Goal: Task Accomplishment & Management: Complete application form

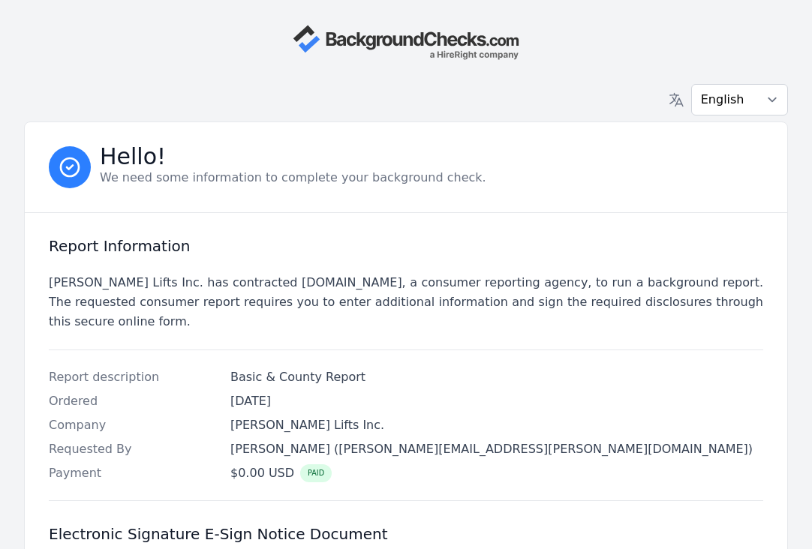
scroll to position [416, 0]
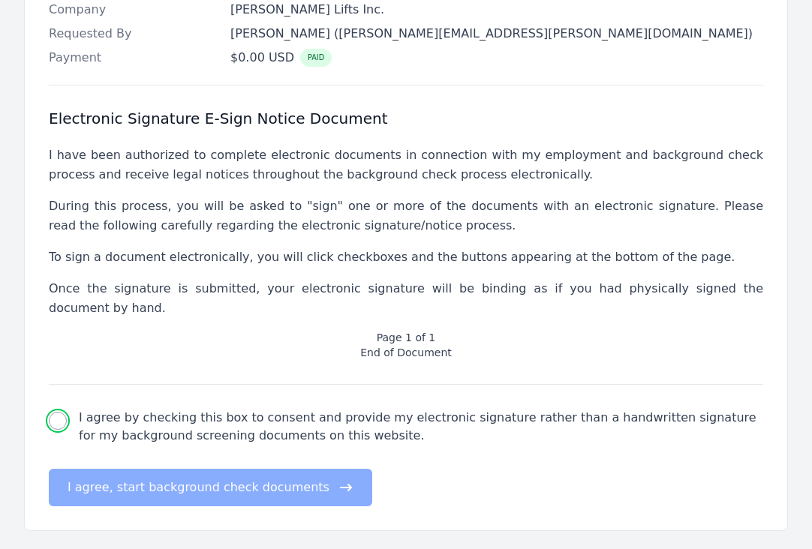
click at [54, 412] on input "I agree by checking this box to consent and provide my electronic signature rat…" at bounding box center [58, 421] width 18 height 18
checkbox input "true"
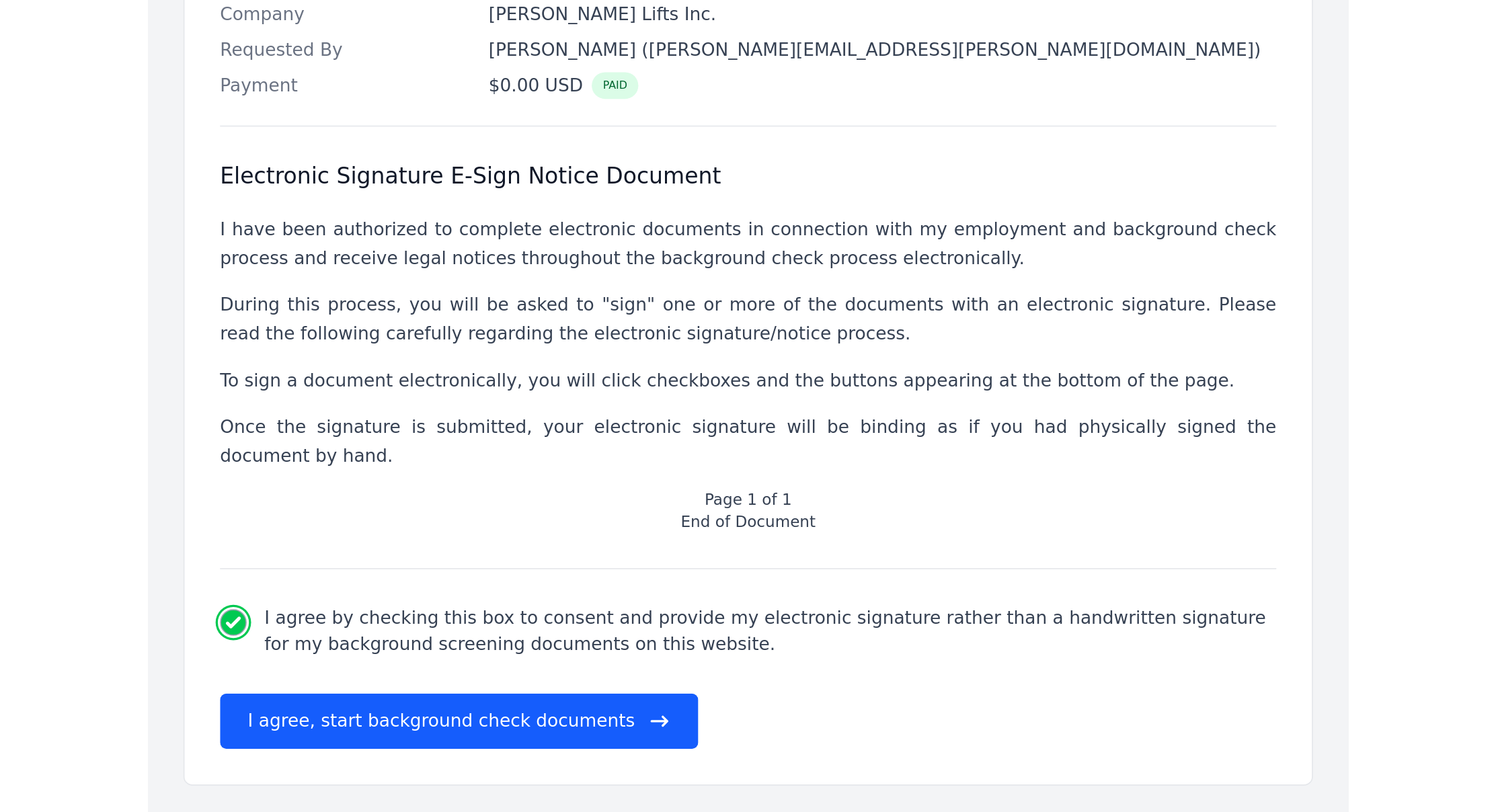
scroll to position [53, 0]
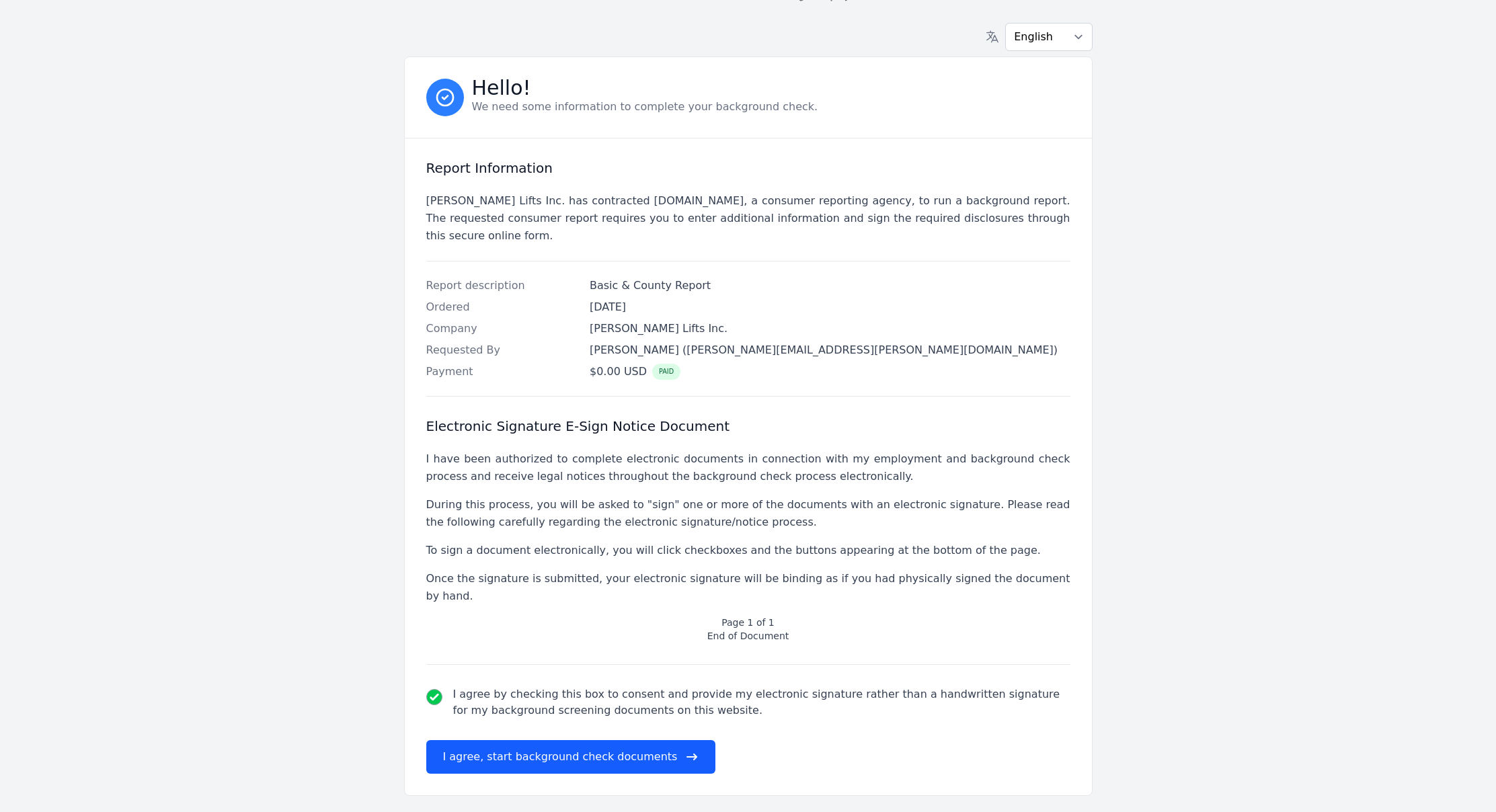
click at [532, 491] on button "I agree, start background check documents" at bounding box center [571, 756] width 289 height 34
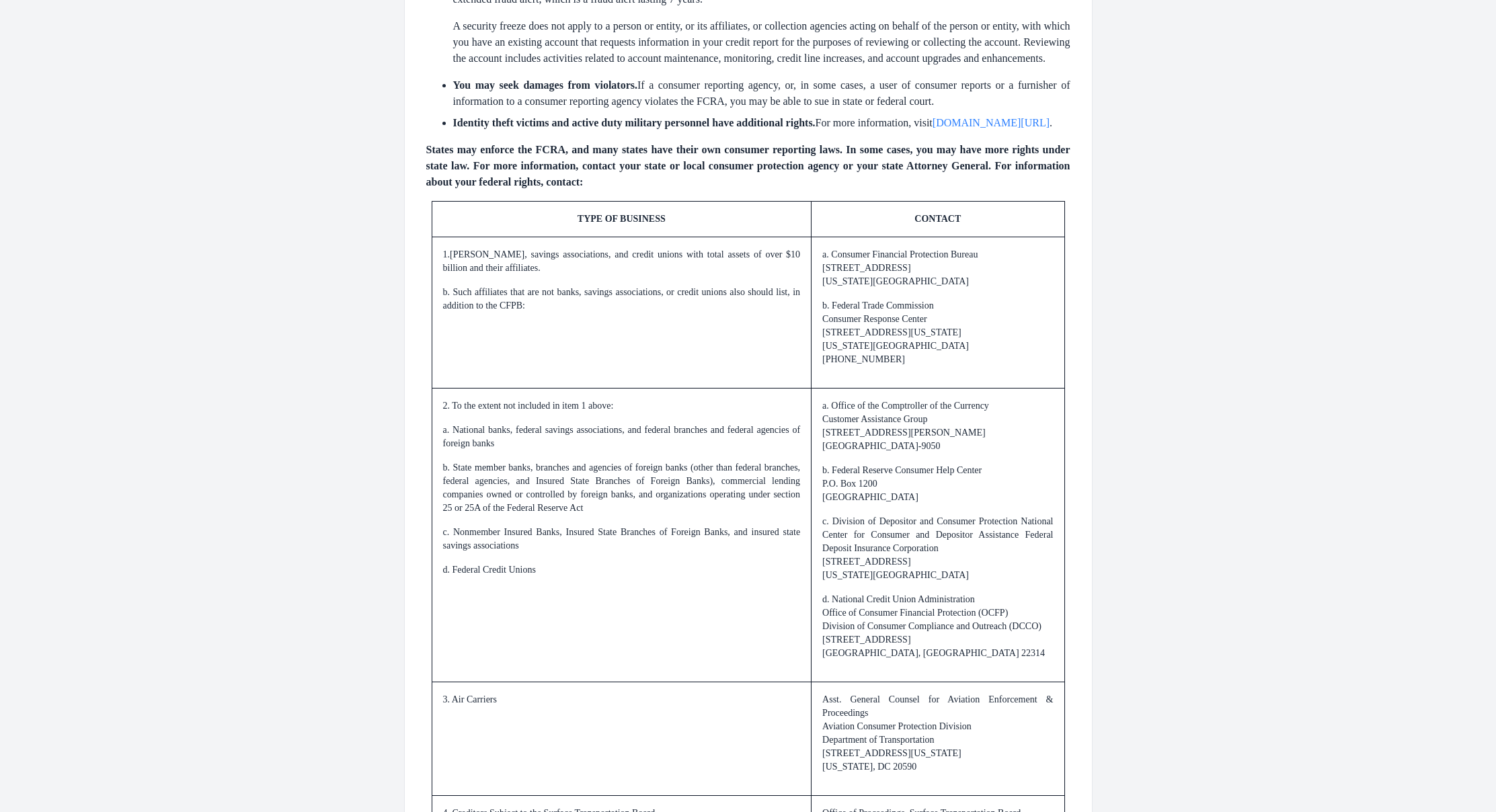
scroll to position [1738, 0]
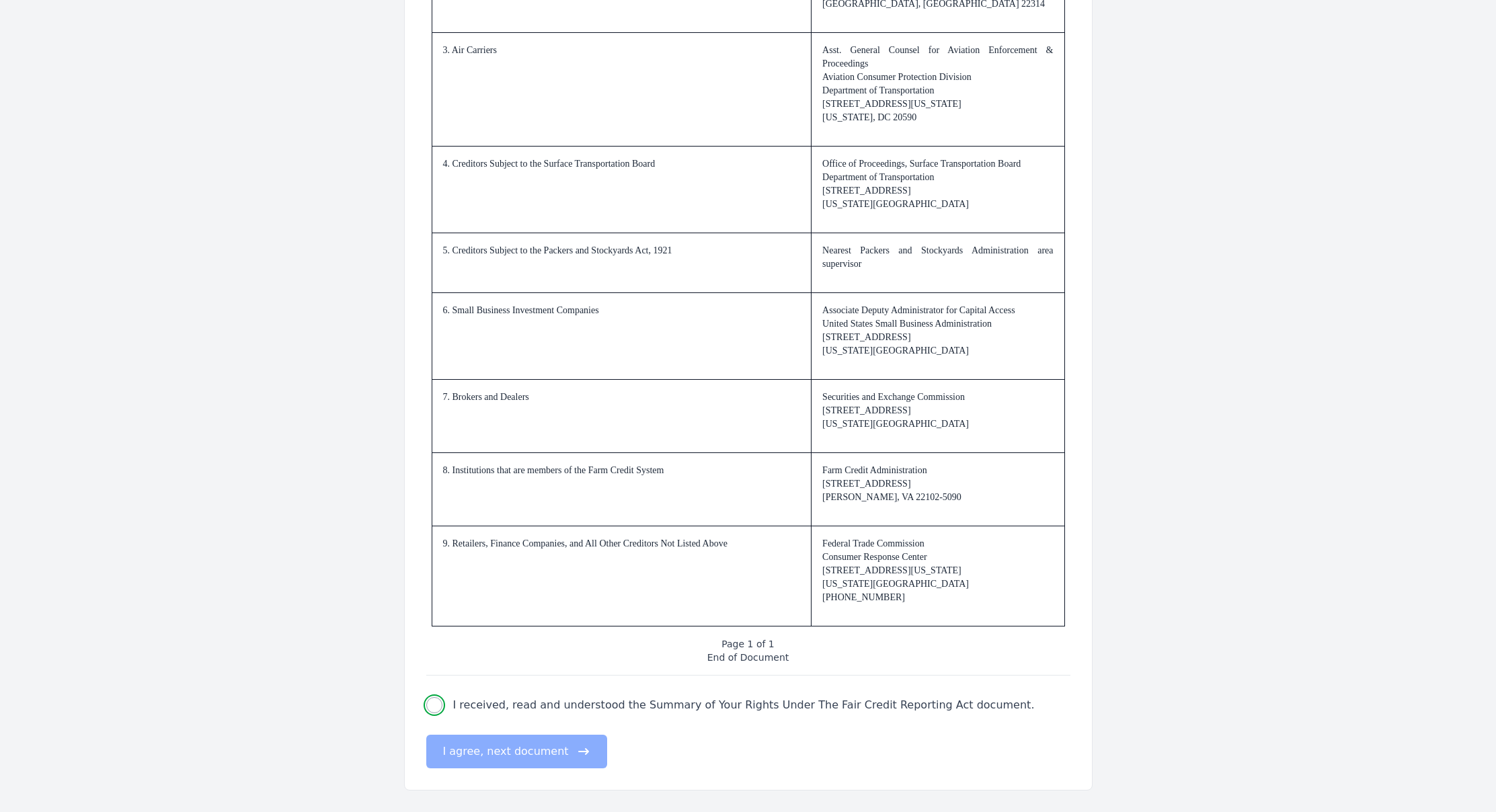
click at [434, 491] on input "I received, read and understood the Summary of Your Rights Under The Fair Credi…" at bounding box center [434, 705] width 16 height 16
checkbox input "true"
click at [462, 491] on button "I agree, next document" at bounding box center [517, 751] width 181 height 34
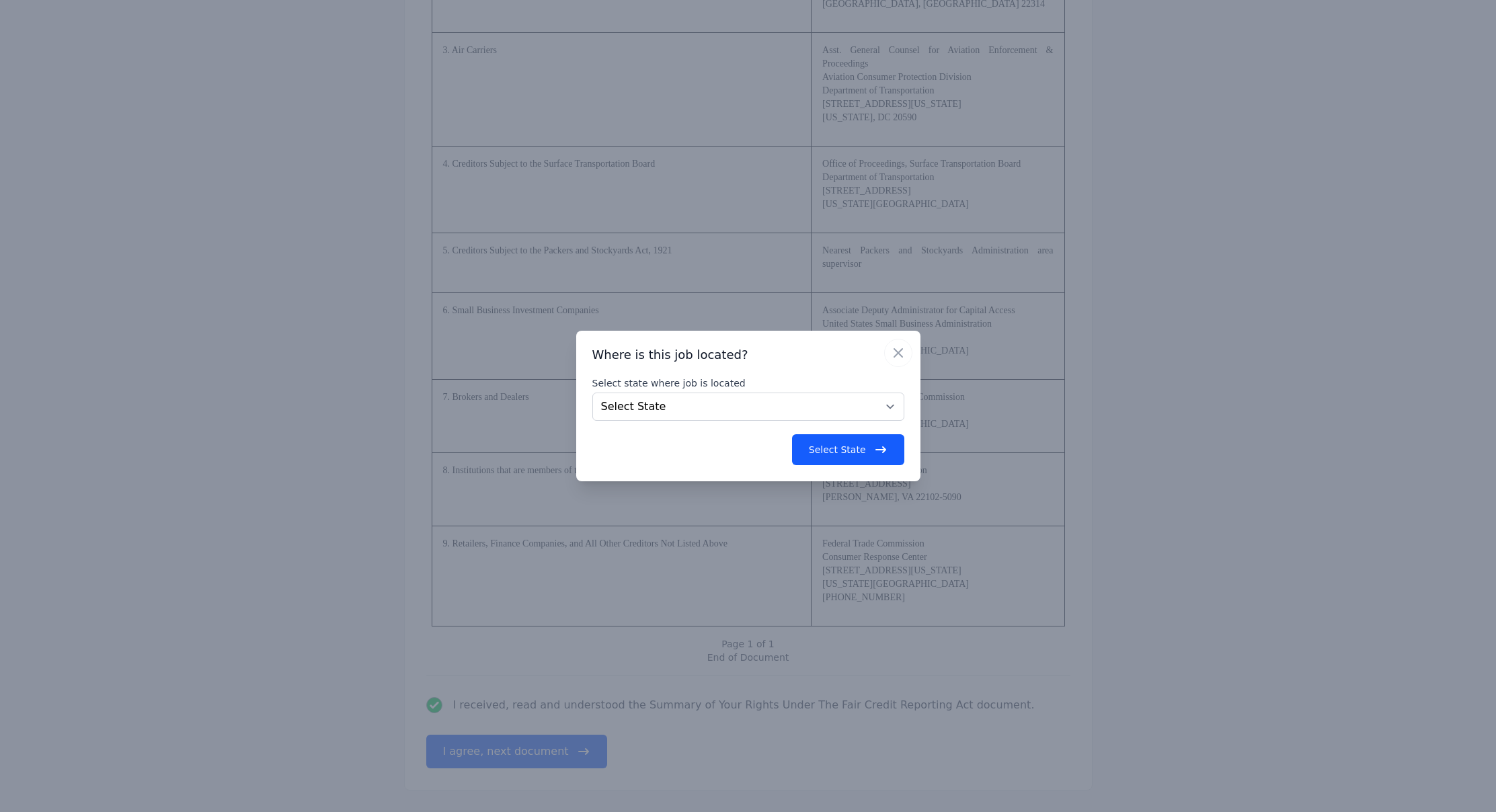
click at [727, 379] on label "Select state where job is located" at bounding box center [748, 382] width 312 height 13
click at [727, 392] on select "Select State [US_STATE] [US_STATE] [US_STATE] [US_STATE] [US_STATE] [US_STATE] …" at bounding box center [748, 406] width 312 height 29
select select "PA"
click at [727, 454] on button "Select State" at bounding box center [847, 449] width 112 height 31
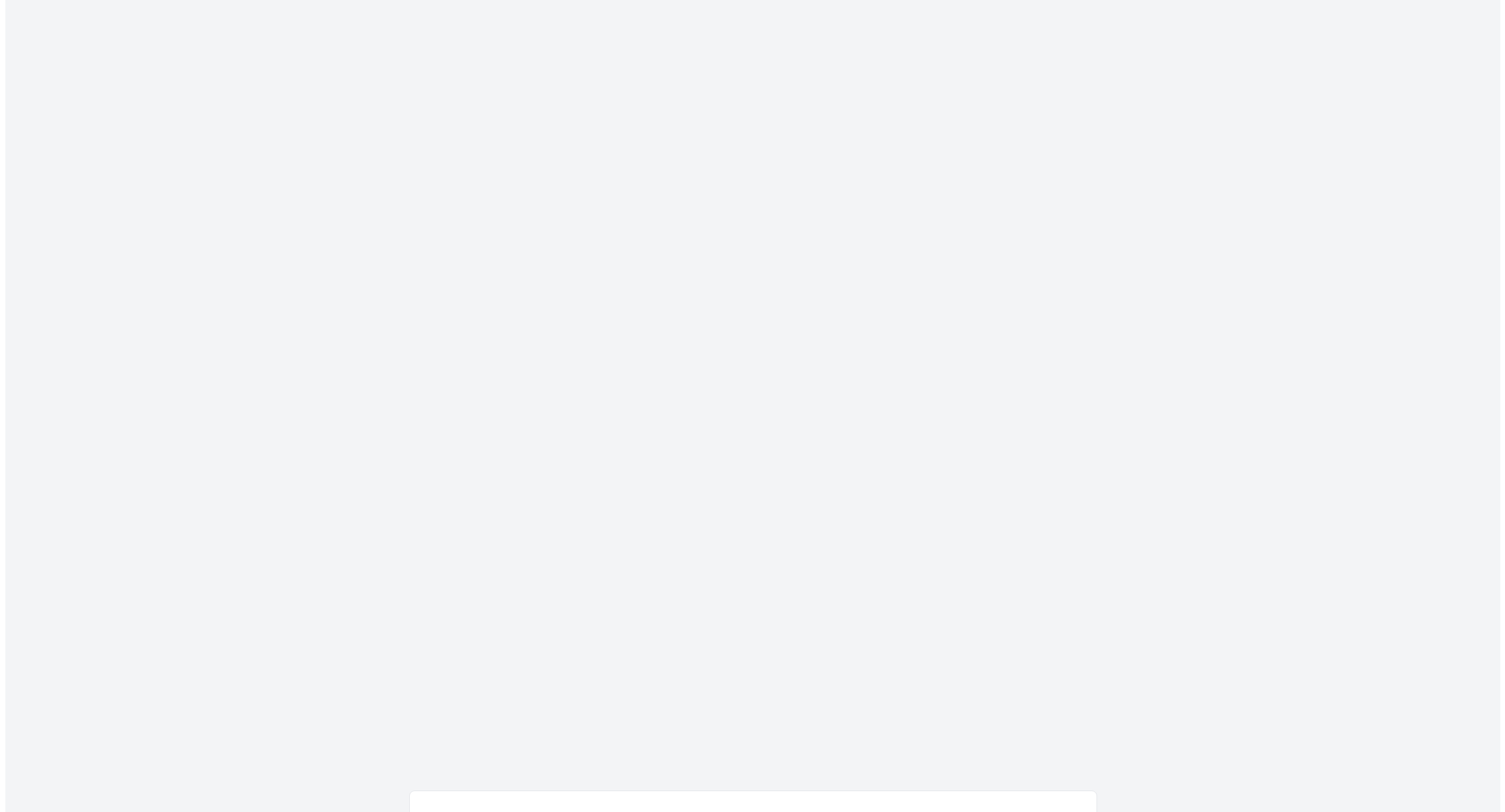
scroll to position [26, 0]
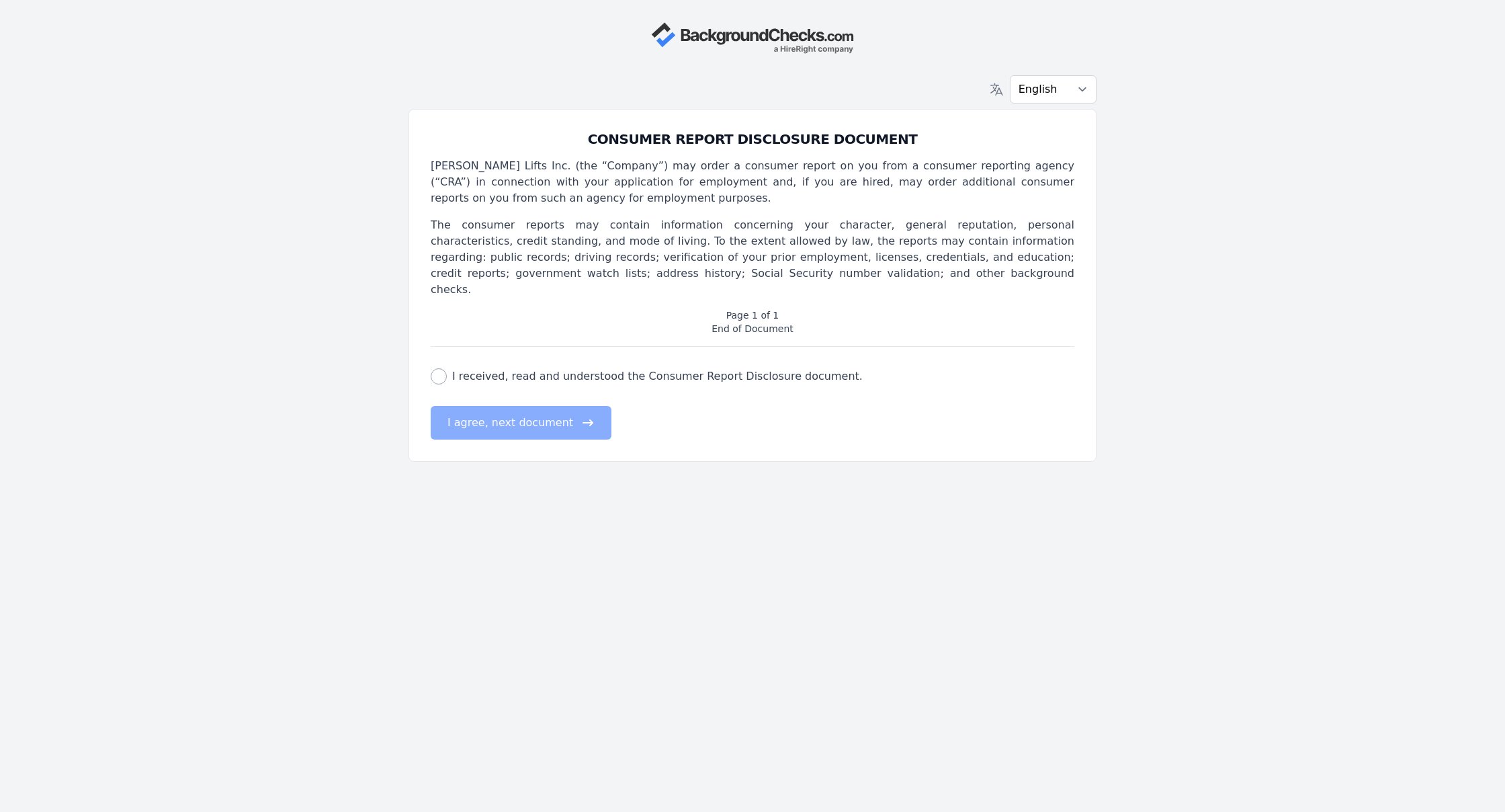
click at [442, 360] on div "consumer report disclosure check I received, read and understood the Consumer R…" at bounding box center [752, 393] width 644 height 93
click at [498, 442] on div "English Español Français CONSUMER REPORT DISCLOSURE DOCUMENT [PERSON_NAME] Lift…" at bounding box center [752, 406] width 860 height 812
click at [497, 414] on div "CONSUMER REPORT DISCLOSURE DOCUMENT [PERSON_NAME] Lifts Inc. (the “Company”) ma…" at bounding box center [752, 286] width 688 height 353
